Goal: Transaction & Acquisition: Purchase product/service

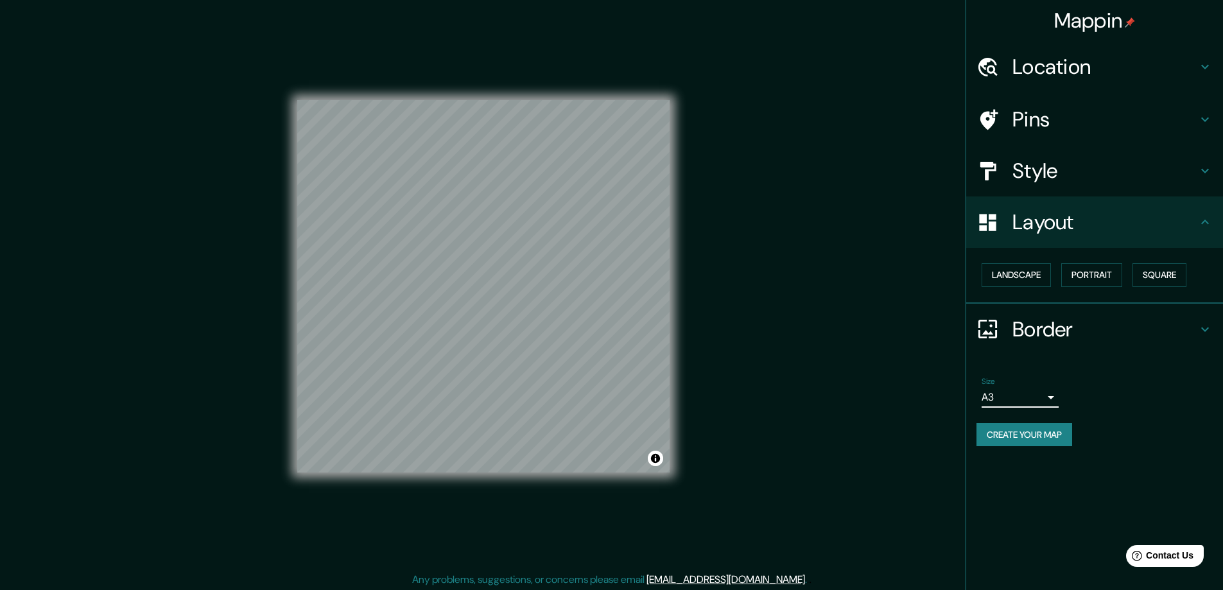
click at [1025, 64] on h4 "Location" at bounding box center [1104, 67] width 185 height 26
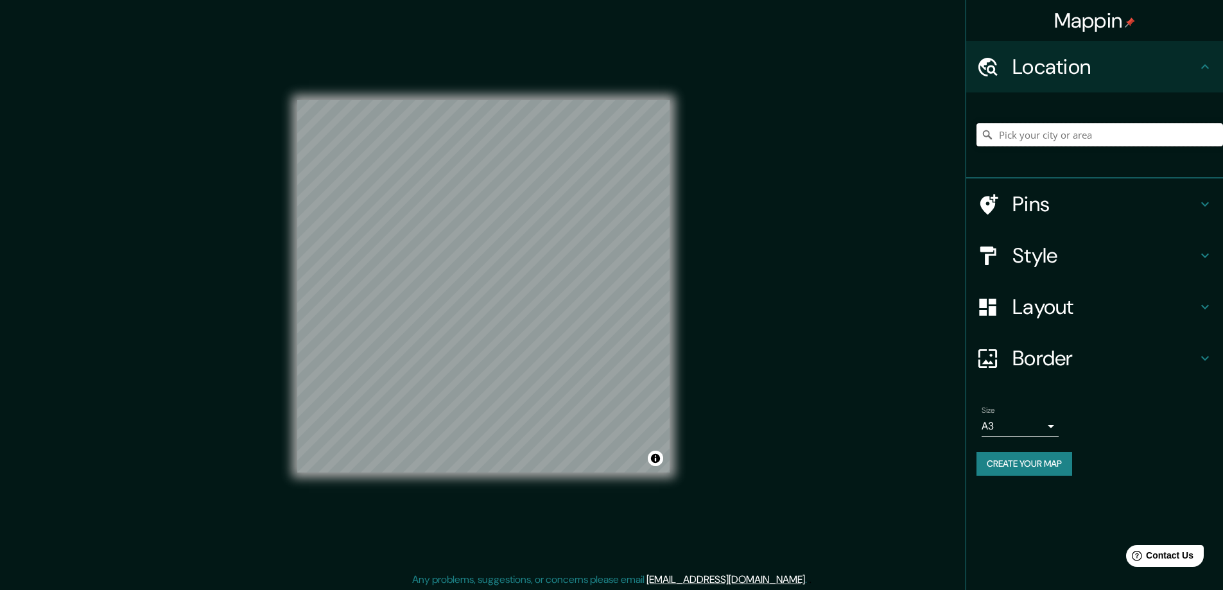
paste input "[STREET_ADDRESS]"
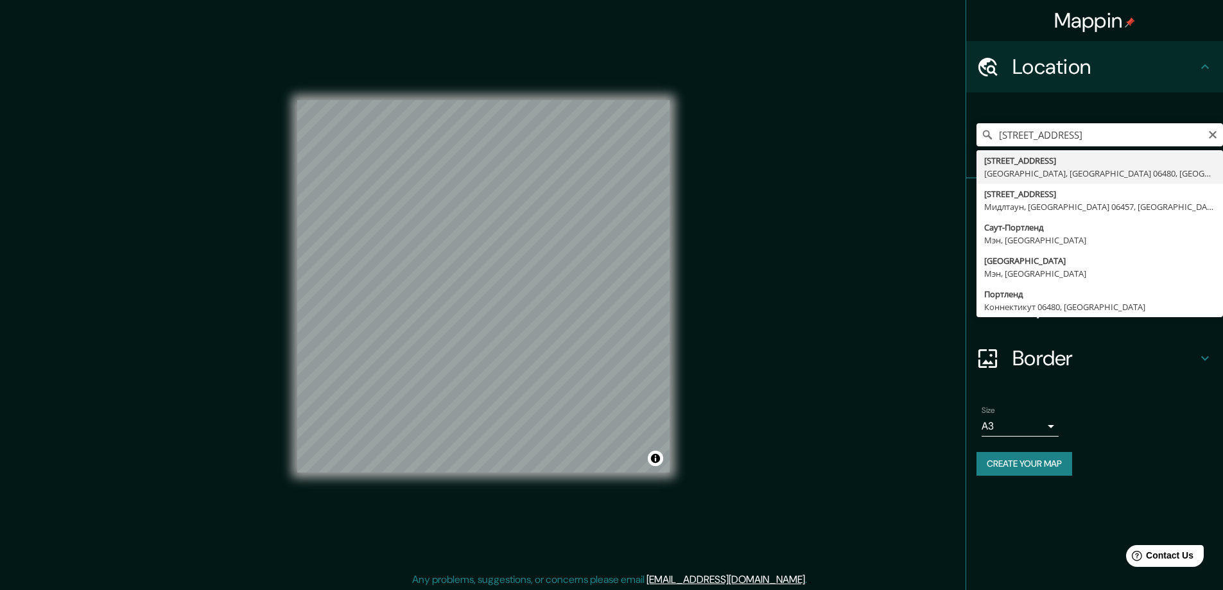
type input "[STREET_ADDRESS]"
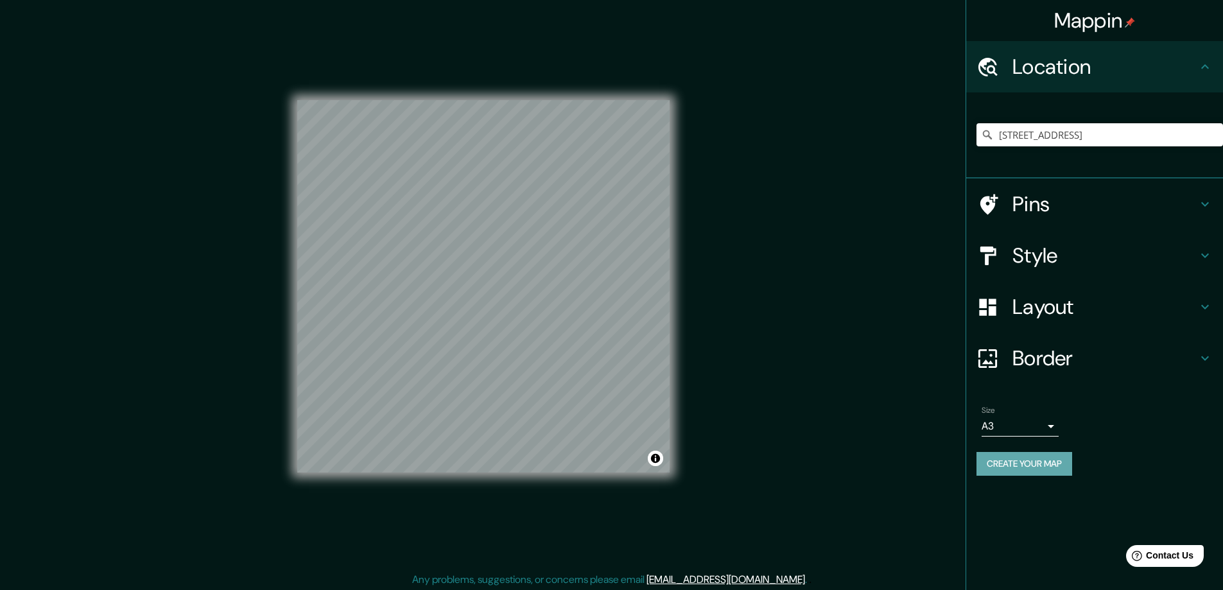
click at [1003, 457] on button "Create your map" at bounding box center [1025, 464] width 96 height 24
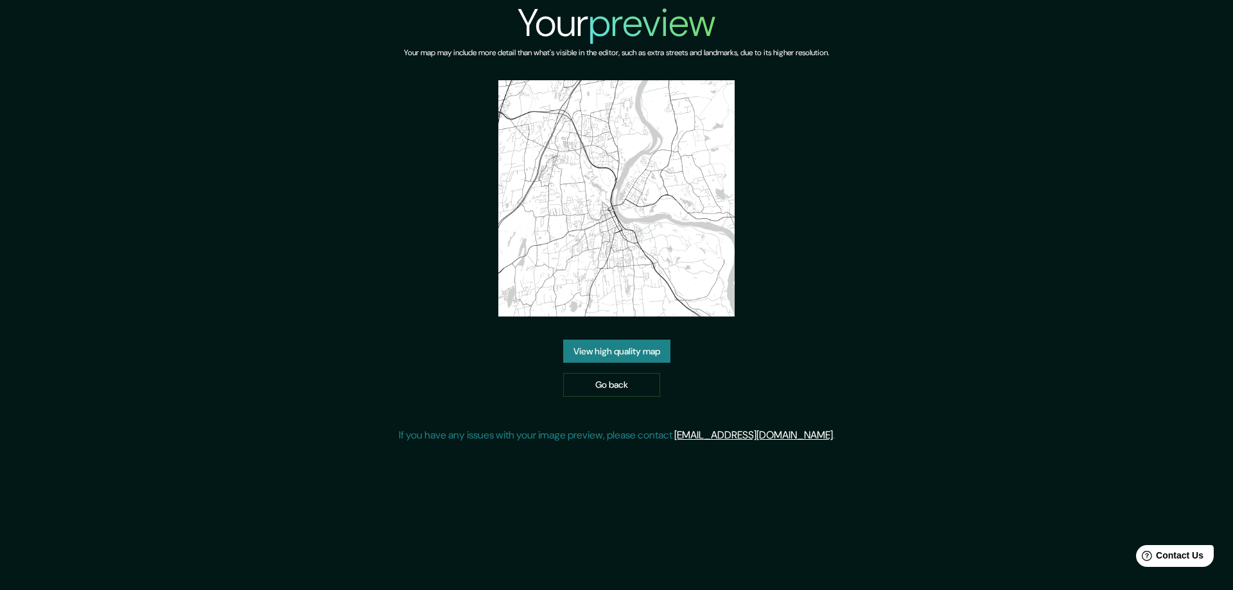
click at [582, 349] on link "View high quality map" at bounding box center [616, 352] width 107 height 24
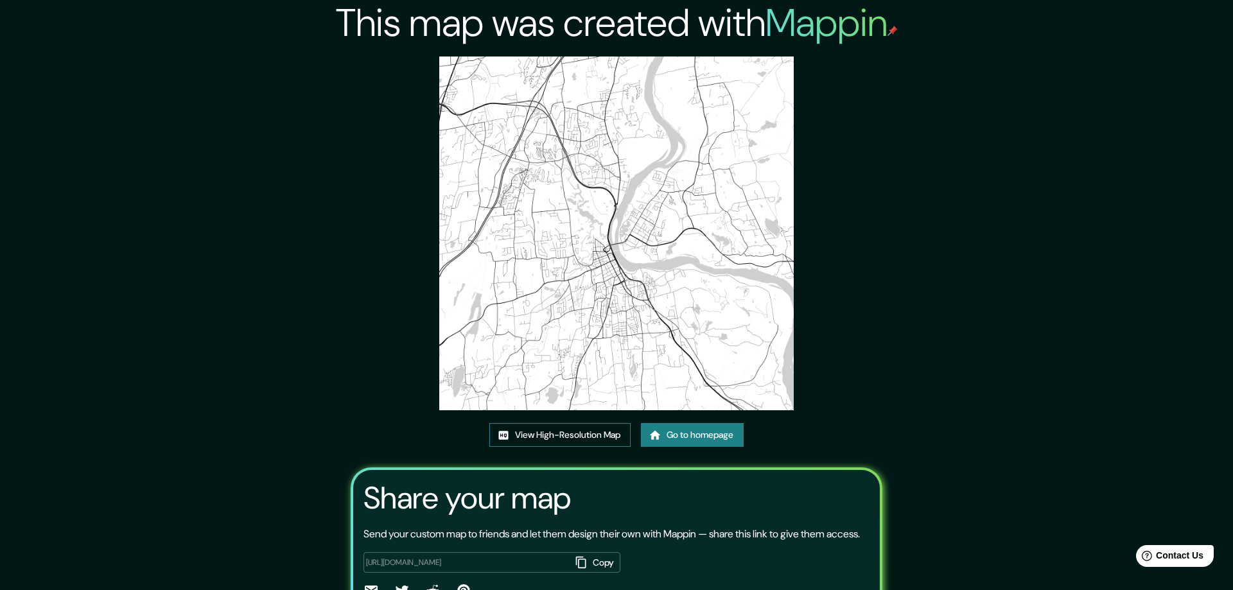
click at [535, 431] on link "View High-Resolution Map" at bounding box center [559, 435] width 141 height 24
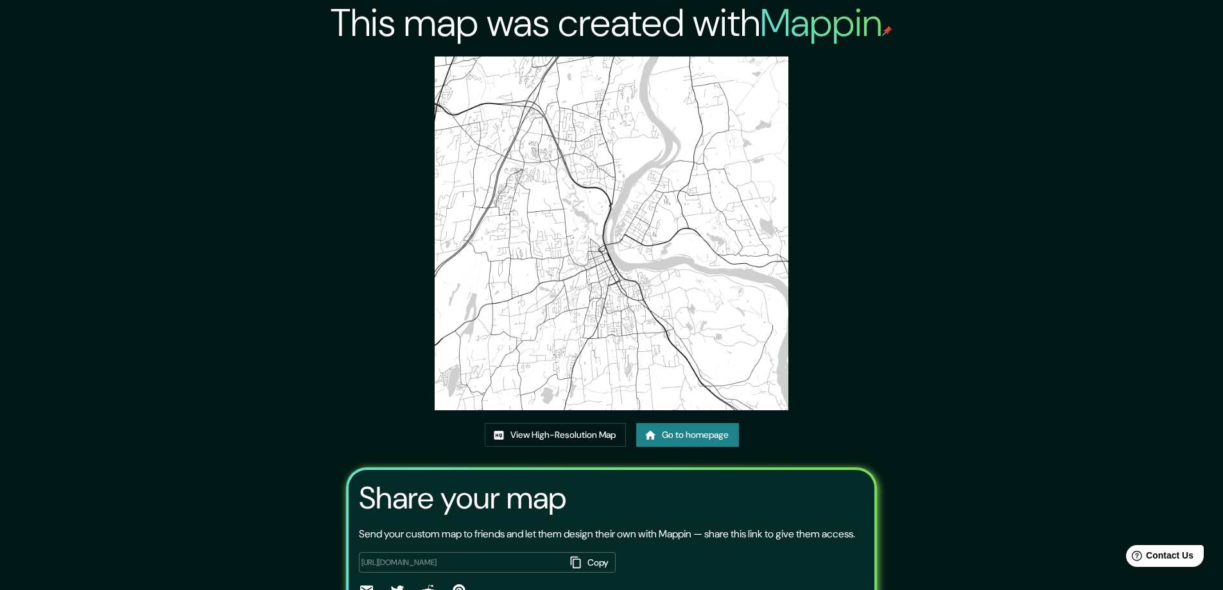
click at [684, 436] on link "Go to homepage" at bounding box center [687, 435] width 103 height 24
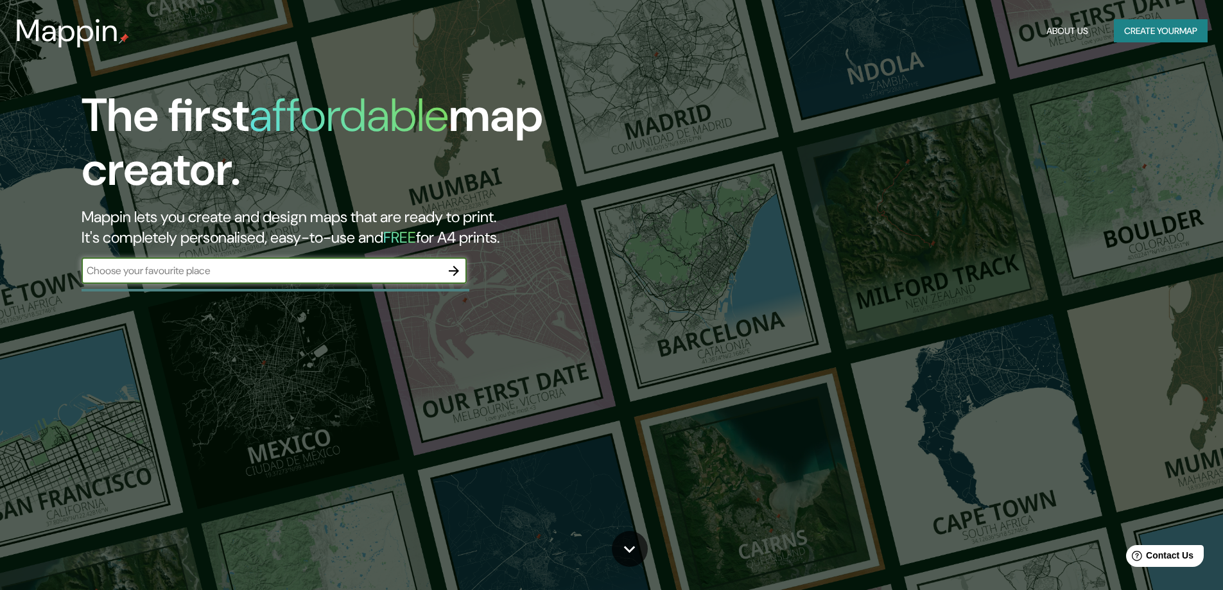
click at [451, 269] on icon "button" at bounding box center [453, 270] width 15 height 15
